Goal: Task Accomplishment & Management: Manage account settings

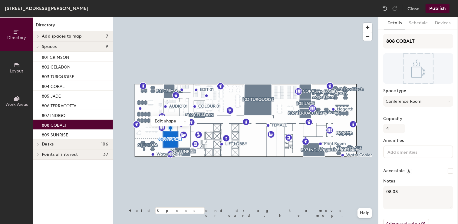
click at [402, 192] on textarea "08.08" at bounding box center [418, 197] width 70 height 23
click at [371, 191] on div "Directory Layout Work Areas Directory Add spaces to map 7 Ante Room Colour Grad…" at bounding box center [229, 120] width 458 height 207
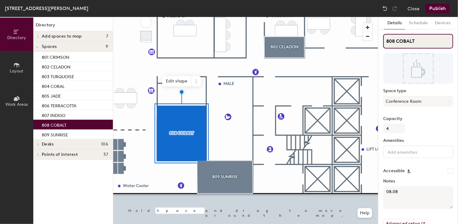
click at [394, 40] on input "808 COBALT" at bounding box center [418, 41] width 70 height 15
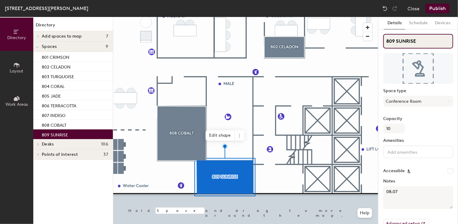
drag, startPoint x: 420, startPoint y: 41, endPoint x: 379, endPoint y: 41, distance: 41.8
click at [382, 39] on div "Details Schedule Devices 809 SUNRISE Space type Conference Room Capacity 10 Ame…" at bounding box center [419, 120] width 80 height 207
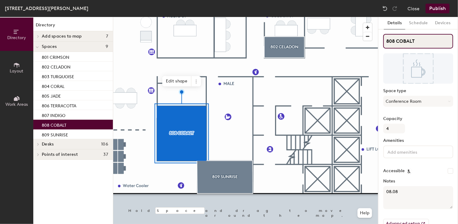
click at [418, 41] on input "808 COBALT" at bounding box center [418, 41] width 70 height 15
paste input "809 SUNRISE"
drag, startPoint x: 415, startPoint y: 40, endPoint x: 382, endPoint y: 38, distance: 34.0
click at [382, 38] on div "Details Schedule Devices 808 COBALT 809 SUNRISE Space type Conference Room Capa…" at bounding box center [419, 120] width 80 height 207
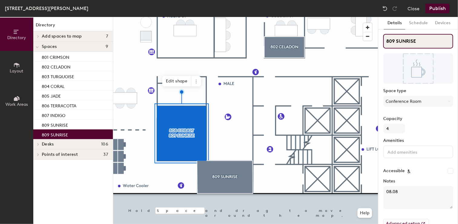
type input "809 SUNRISE"
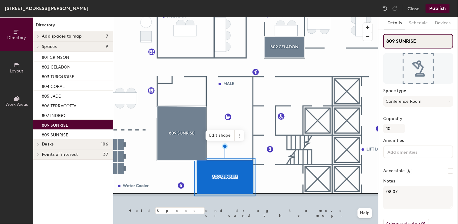
click at [372, 42] on div "Directory Layout Work Areas Directory Add spaces to map 7 Ante Room Colour Grad…" at bounding box center [229, 120] width 458 height 207
paste input "8 COBALT"
type input "808 COBALT"
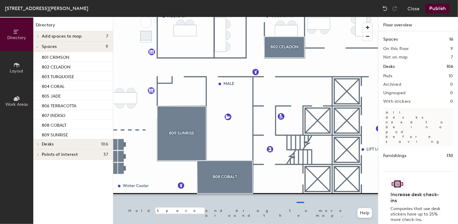
drag, startPoint x: 422, startPoint y: 39, endPoint x: 296, endPoint y: 201, distance: 205.2
click at [296, 17] on div at bounding box center [245, 17] width 265 height 0
click at [437, 9] on button "Publish" at bounding box center [438, 9] width 24 height 10
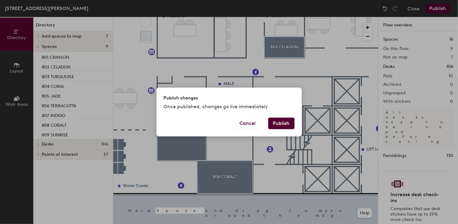
click at [279, 118] on button "Publish" at bounding box center [281, 123] width 26 height 12
